Goal: Transaction & Acquisition: Purchase product/service

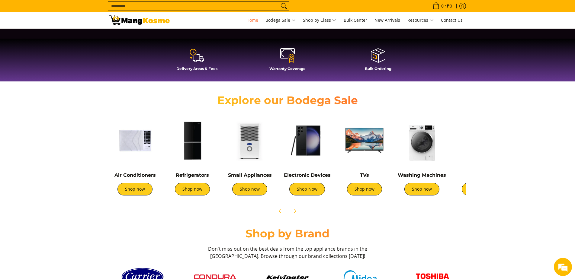
scroll to position [272, 0]
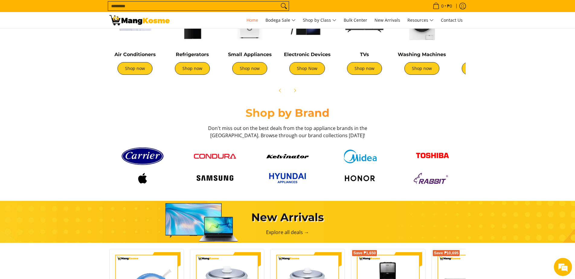
click at [168, 3] on input "Search..." at bounding box center [193, 6] width 171 height 9
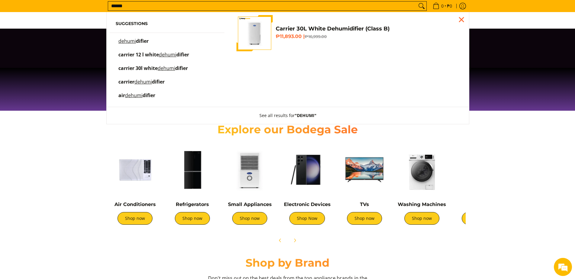
scroll to position [0, 240]
type input "******"
click at [147, 42] on span "difier" at bounding box center [142, 41] width 13 height 7
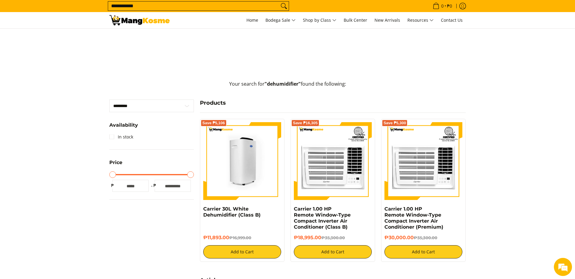
scroll to position [91, 0]
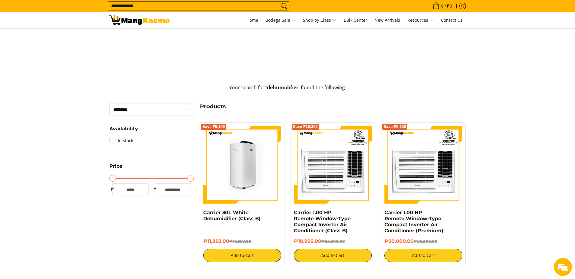
click at [228, 160] on img at bounding box center [242, 165] width 78 height 78
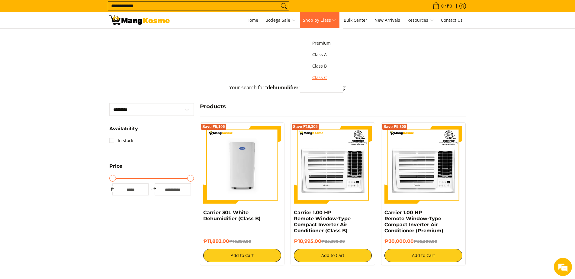
click at [326, 81] on span "Class C" at bounding box center [321, 78] width 18 height 8
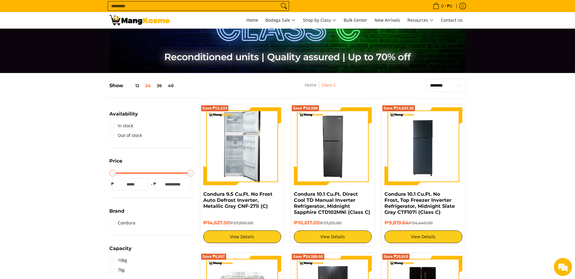
scroll to position [30, 0]
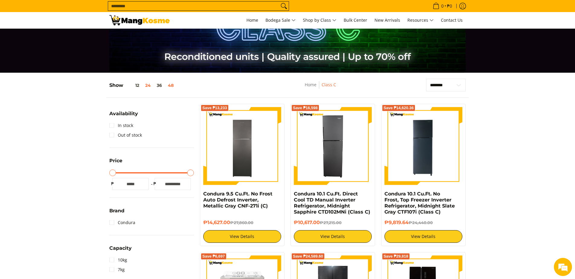
click at [173, 86] on button "48" at bounding box center [171, 85] width 12 height 5
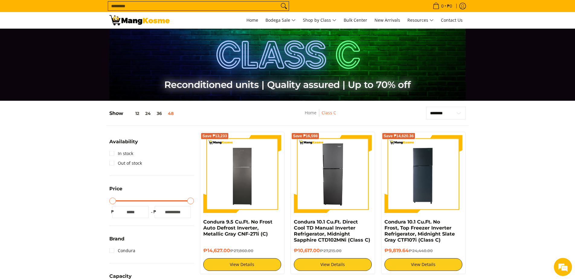
scroll to position [0, 0]
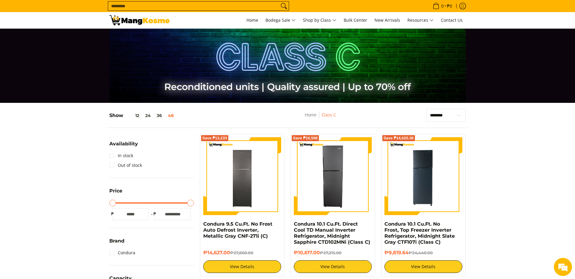
drag, startPoint x: 53, startPoint y: 137, endPoint x: 52, endPoint y: 141, distance: 4.8
